Goal: Information Seeking & Learning: Learn about a topic

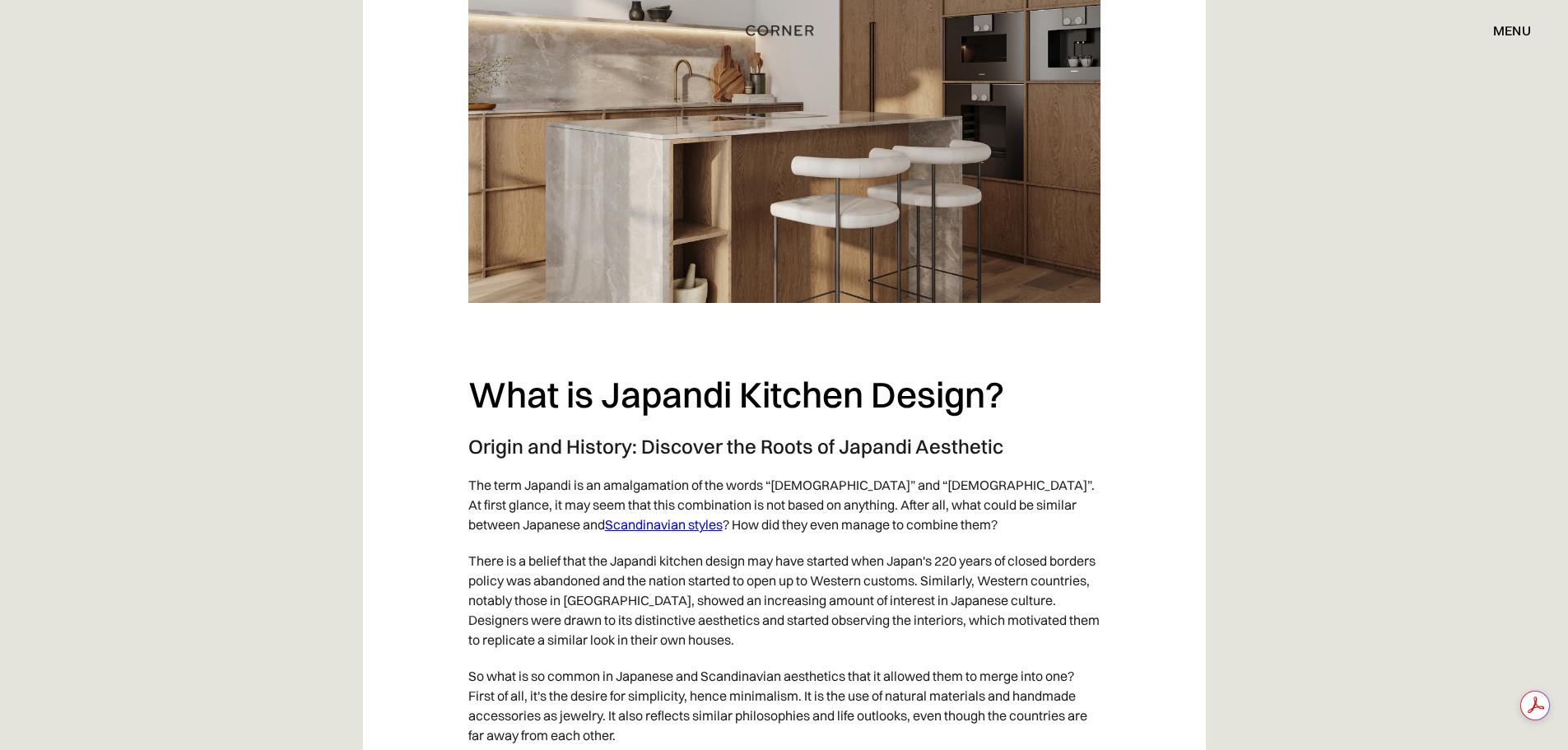
scroll to position [741, 0]
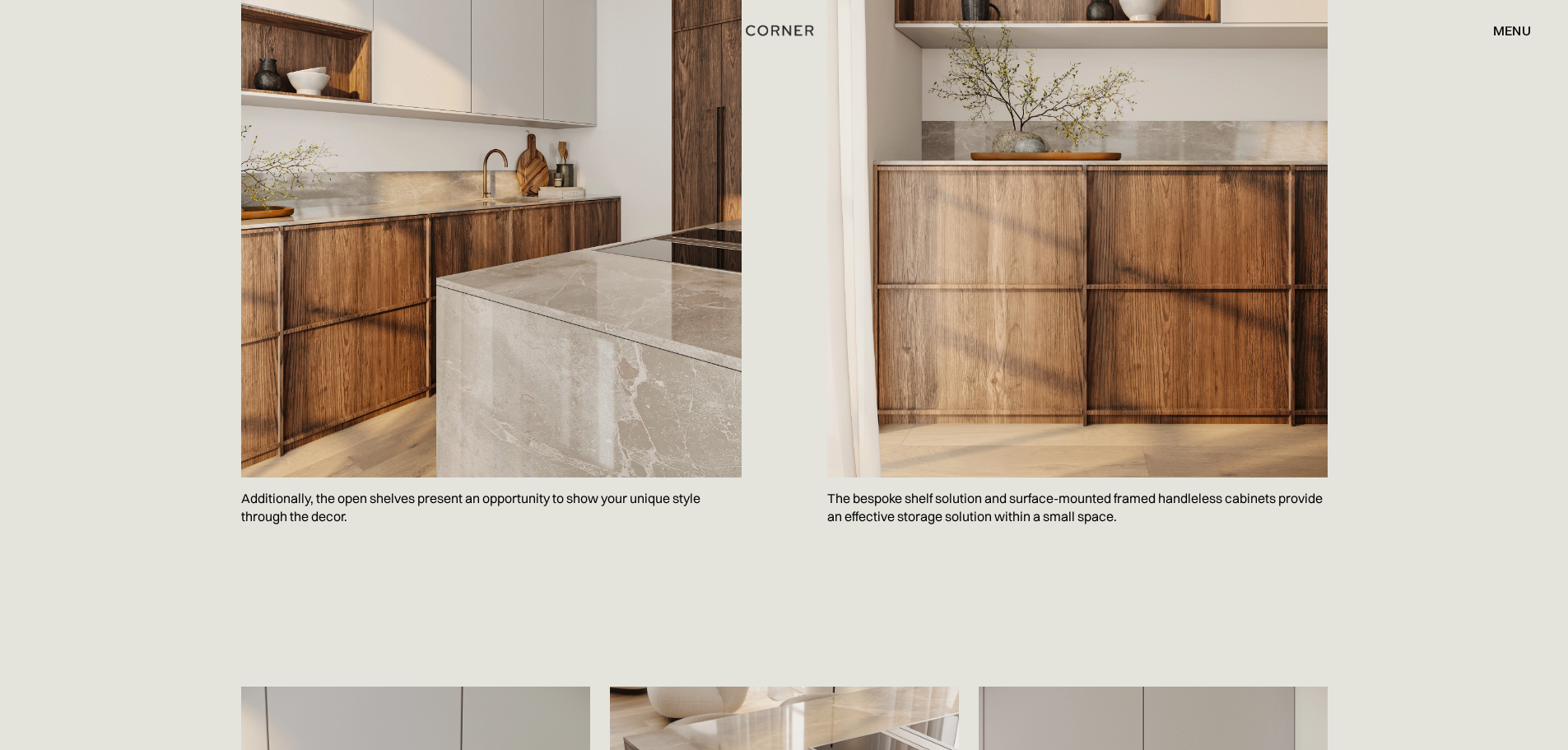
scroll to position [1893, 0]
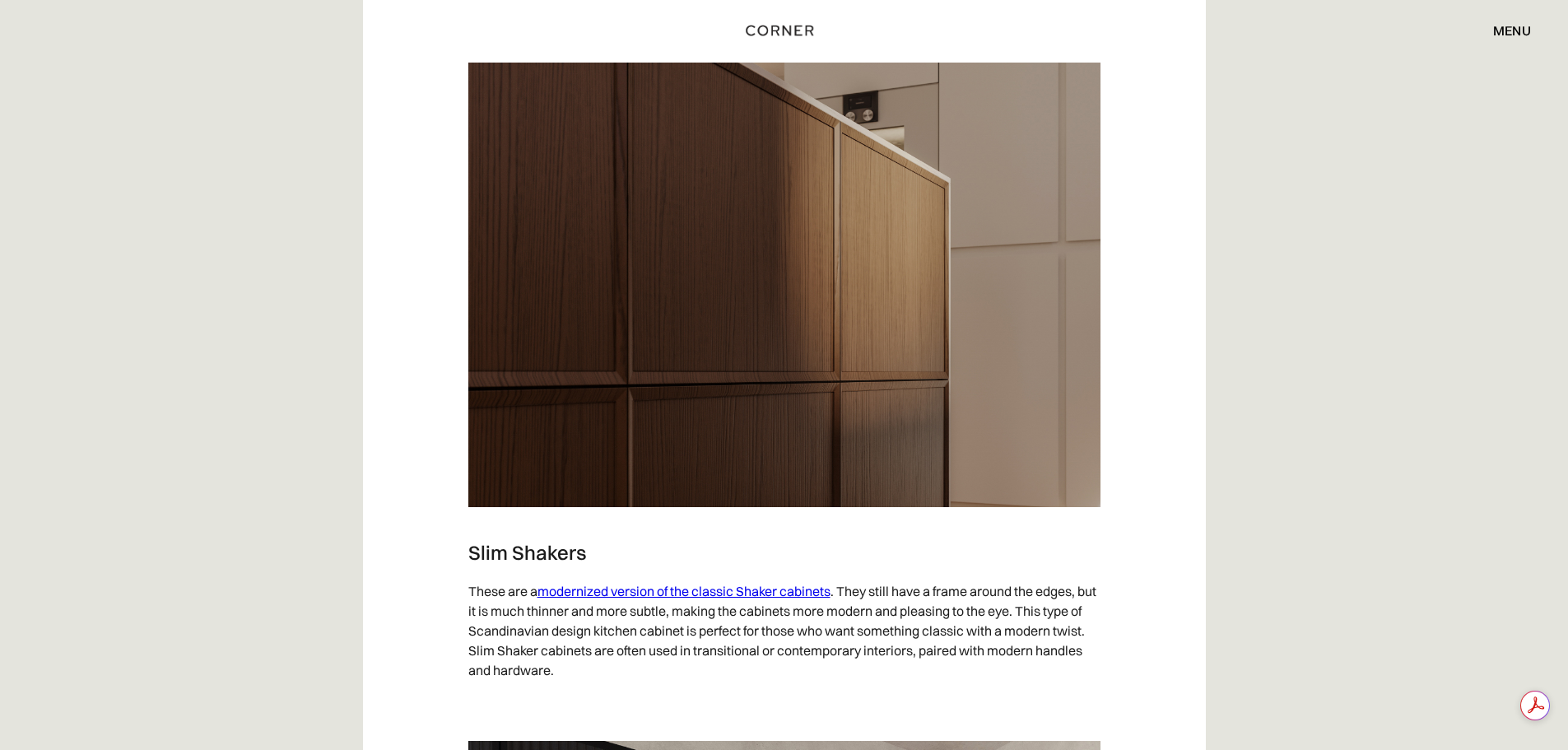
click at [810, 596] on link "modernized version of the classic Shaker cabinets" at bounding box center [684, 591] width 293 height 17
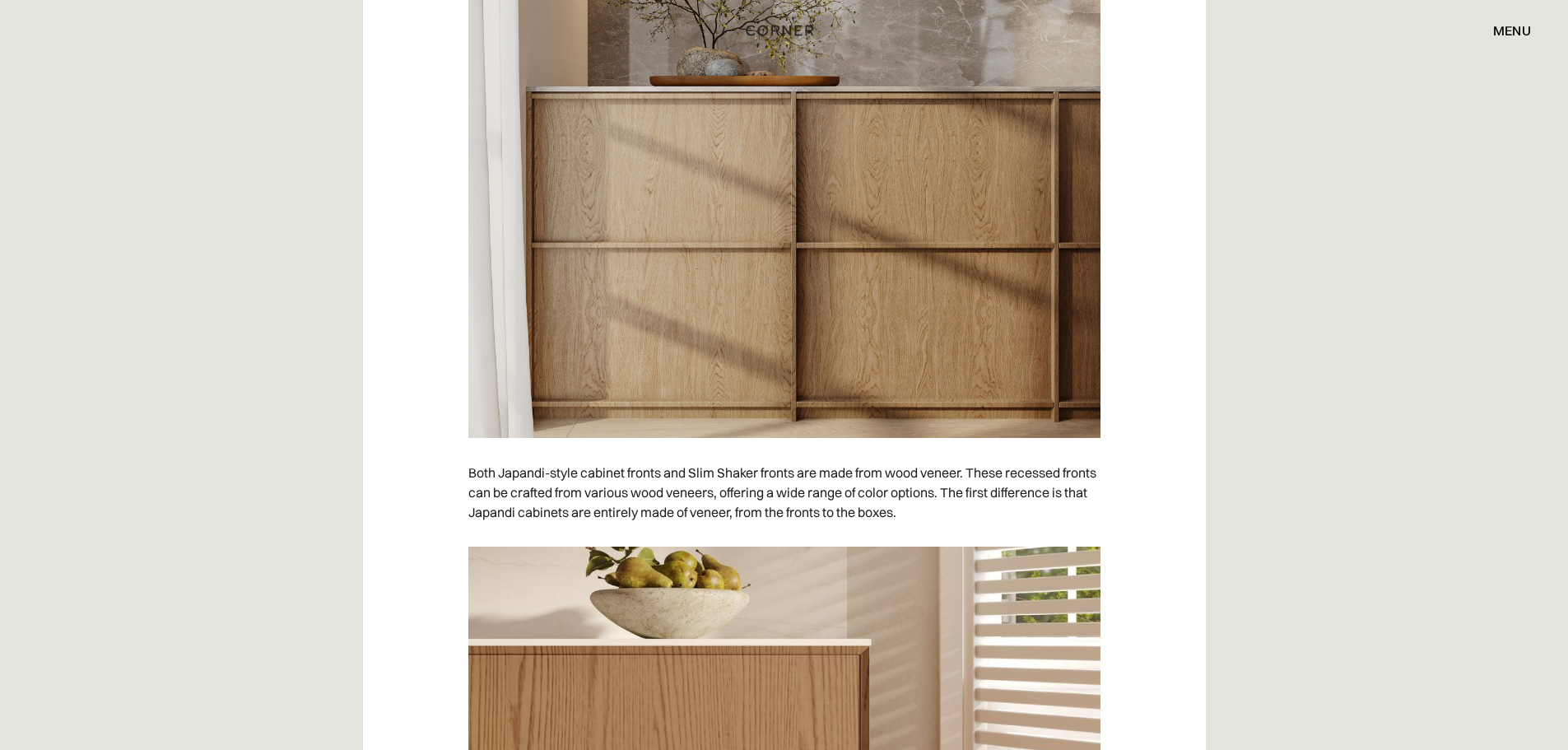
scroll to position [4691, 0]
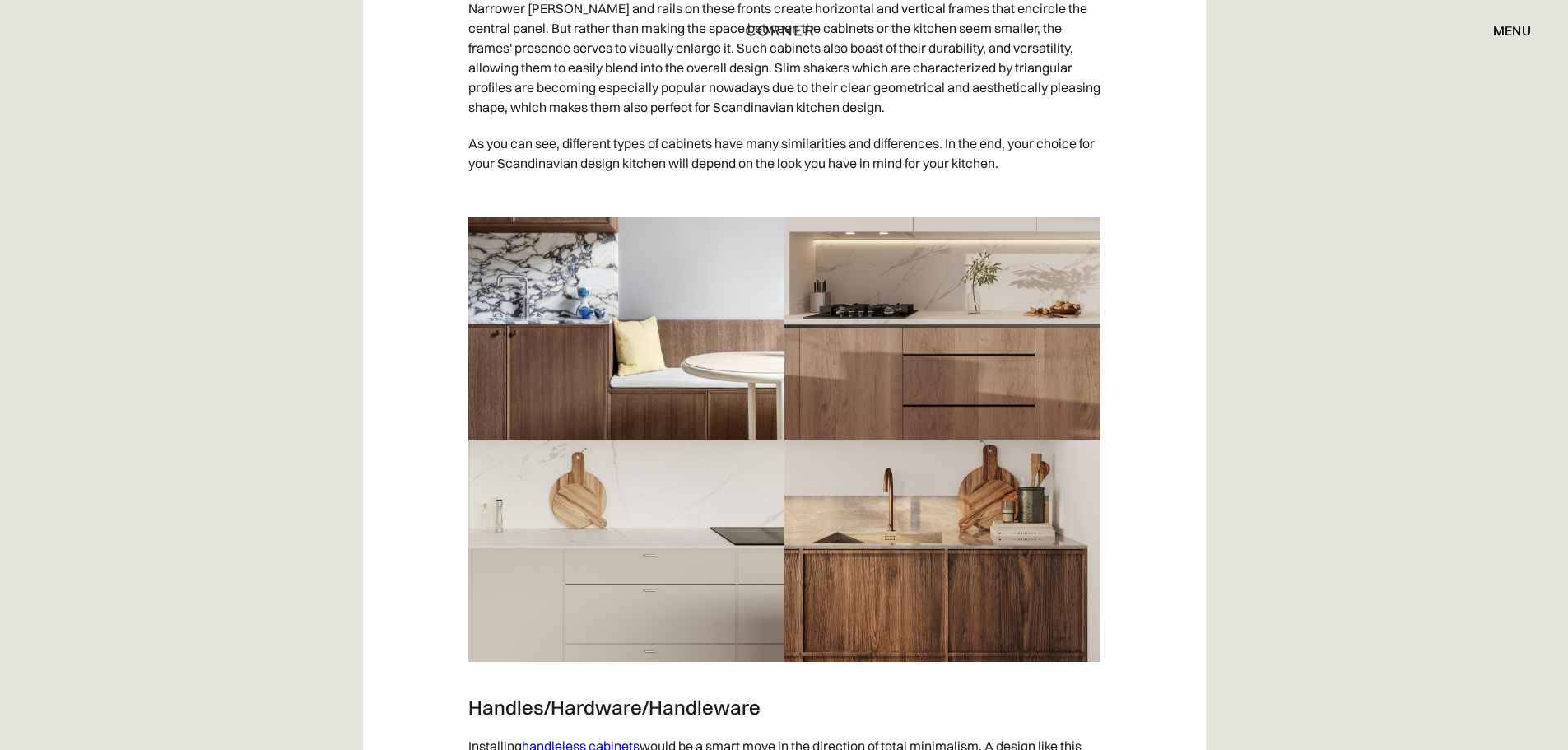
scroll to position [8148, 0]
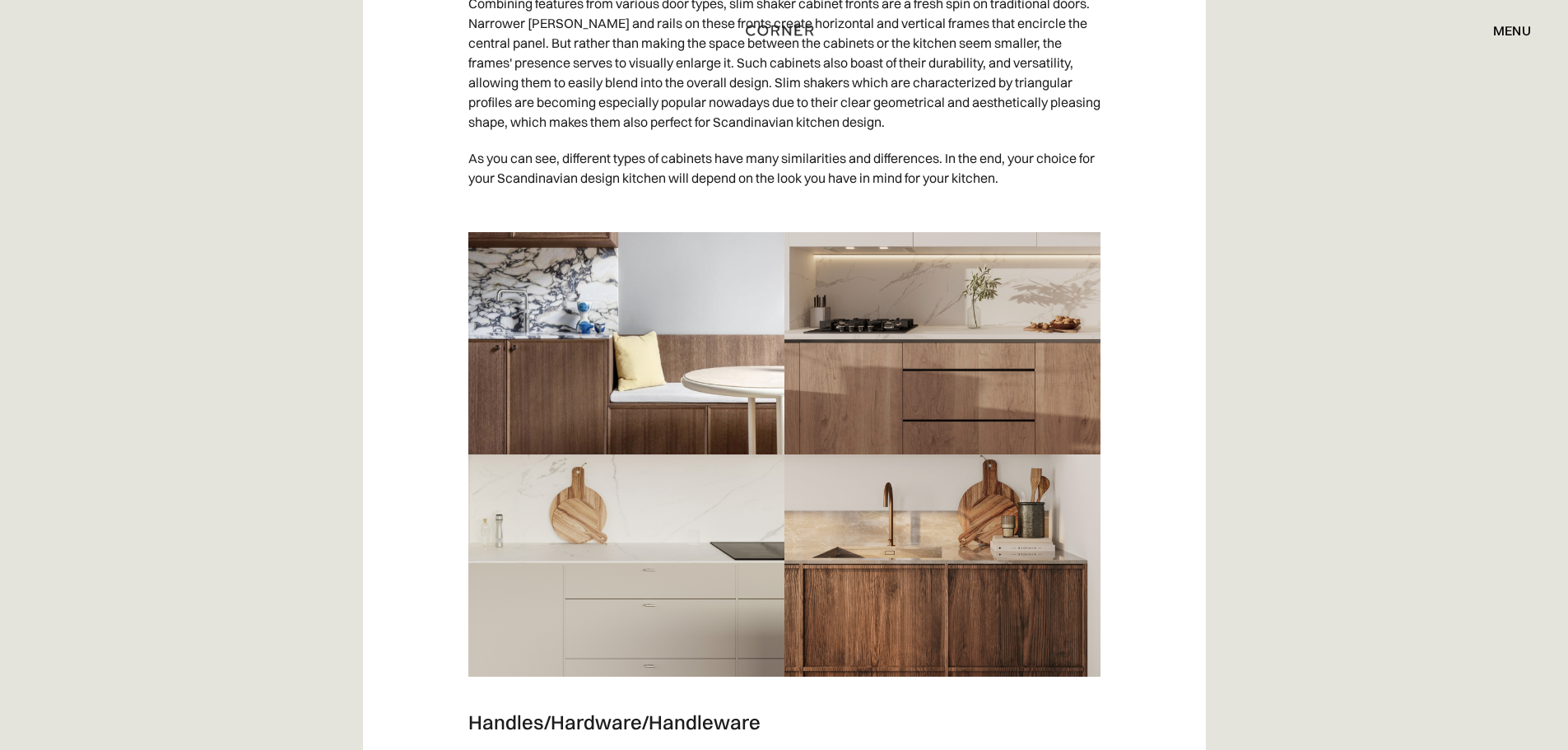
click at [625, 385] on img at bounding box center [784, 455] width 632 height 445
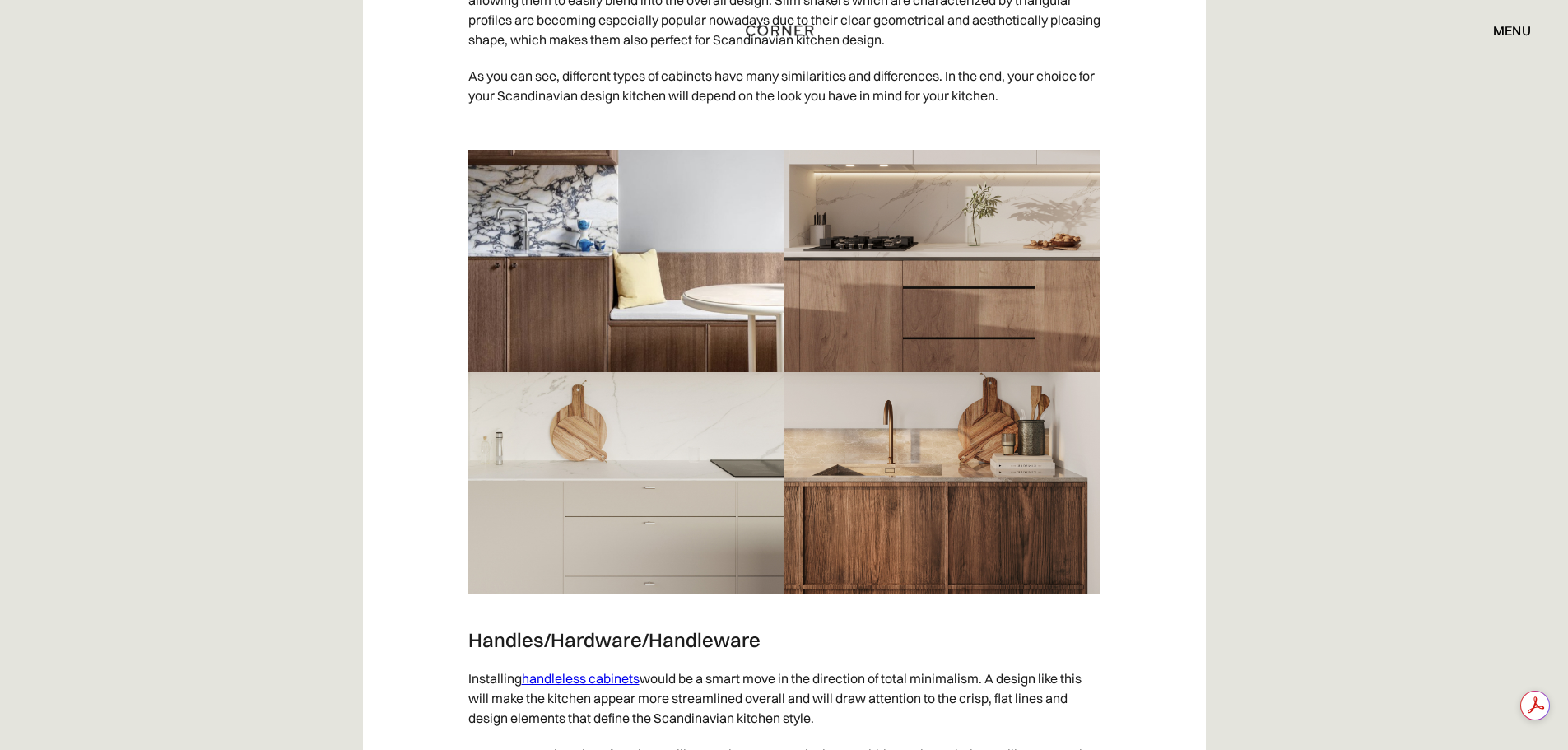
scroll to position [0, 0]
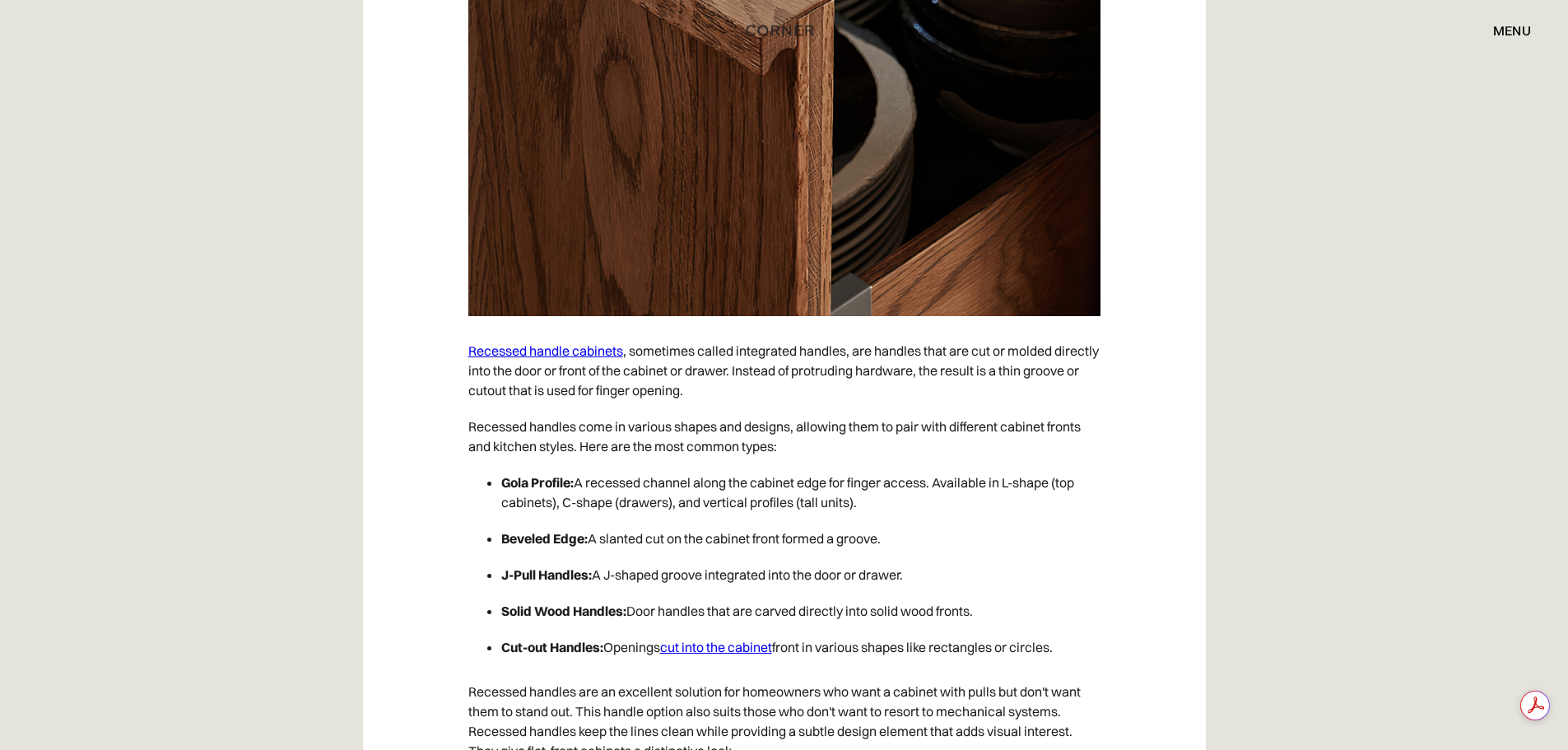
click at [547, 482] on strong "Gola Profile:" at bounding box center [537, 482] width 72 height 17
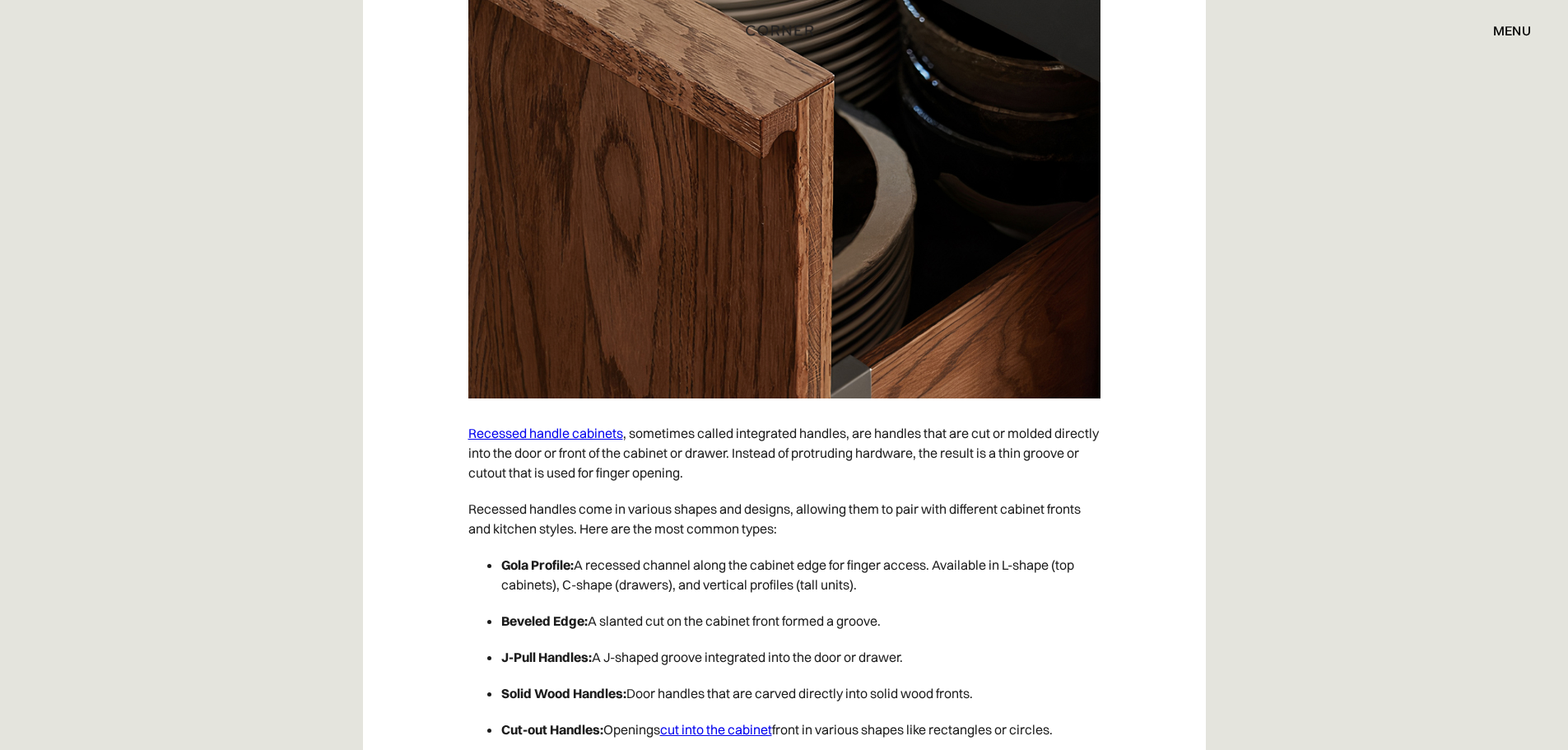
scroll to position [4214, 0]
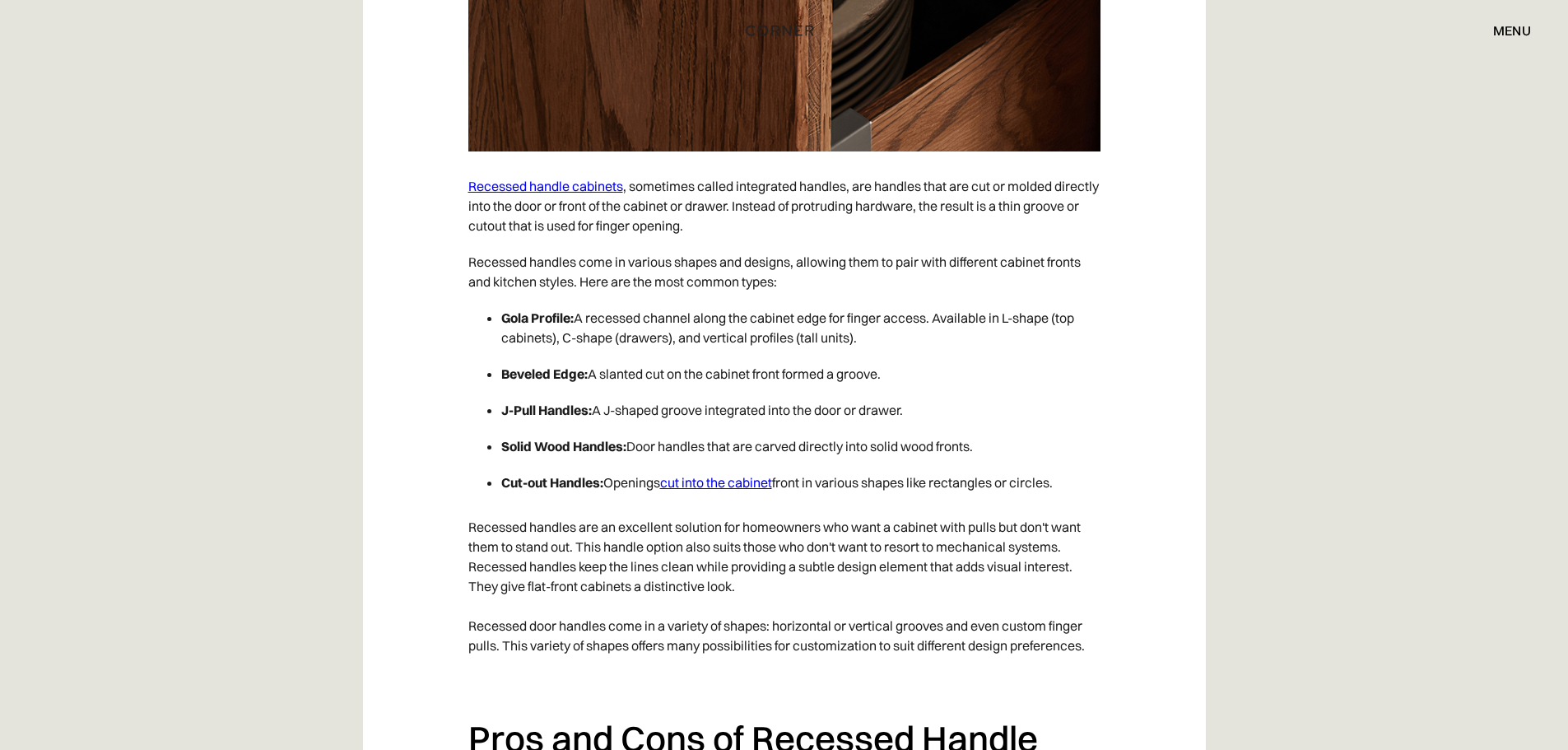
click at [517, 322] on strong "Gola Profile:" at bounding box center [537, 318] width 72 height 17
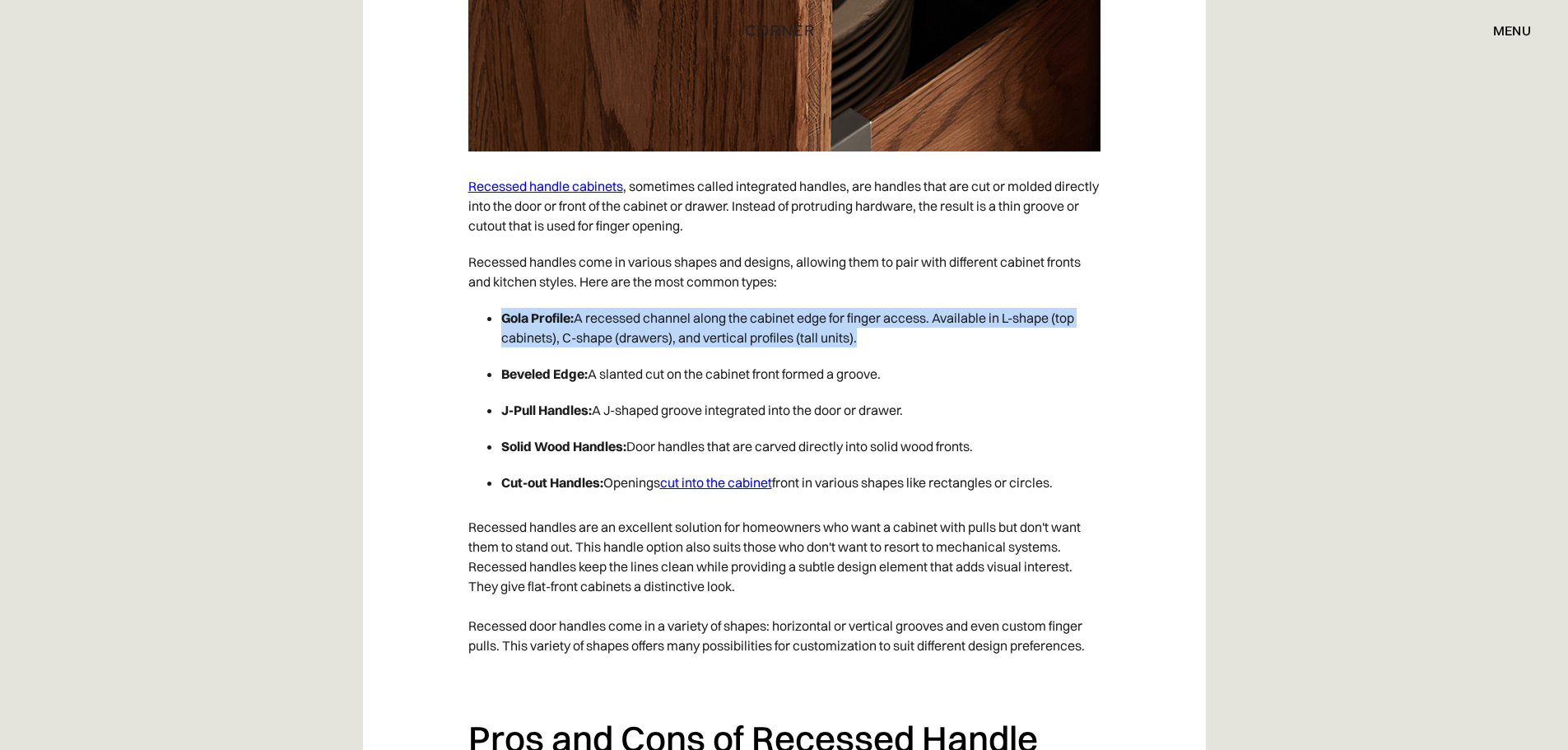
click at [516, 322] on strong "Gola Profile:" at bounding box center [537, 318] width 72 height 17
click at [570, 322] on strong "Gola Profile:" at bounding box center [537, 318] width 72 height 17
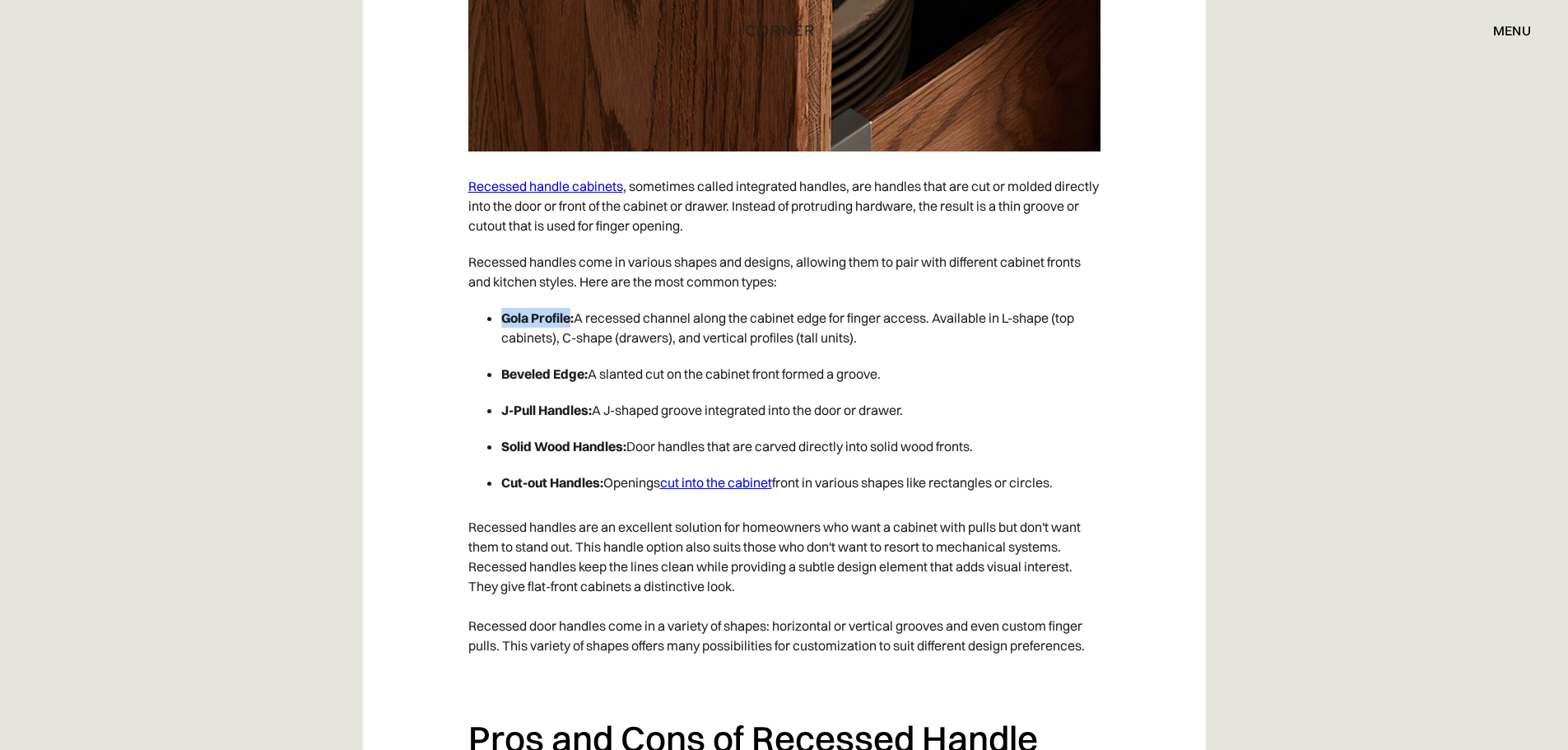
drag, startPoint x: 570, startPoint y: 322, endPoint x: 506, endPoint y: 317, distance: 64.2
click at [506, 321] on strong "Gola Profile:" at bounding box center [537, 318] width 72 height 17
copy strong "ola Profile"
